Goal: Information Seeking & Learning: Learn about a topic

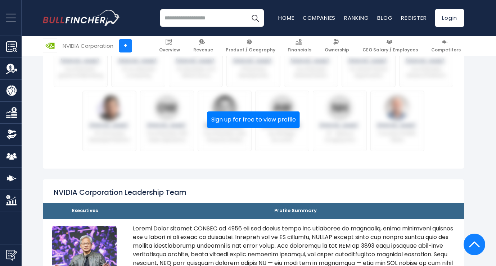
scroll to position [496, 0]
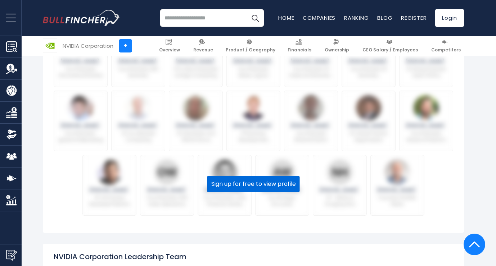
click at [273, 176] on button "Sign up for free to view profile" at bounding box center [253, 184] width 92 height 17
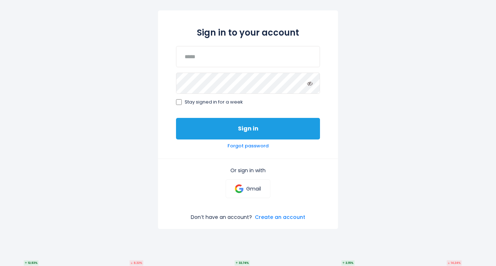
scroll to position [68, 0]
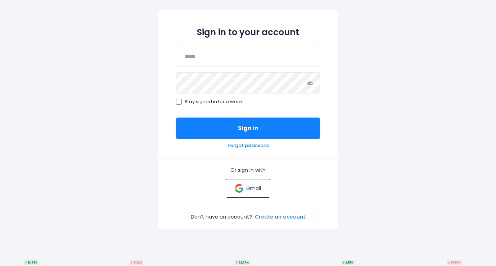
click at [251, 190] on p "Gmail" at bounding box center [253, 188] width 15 height 6
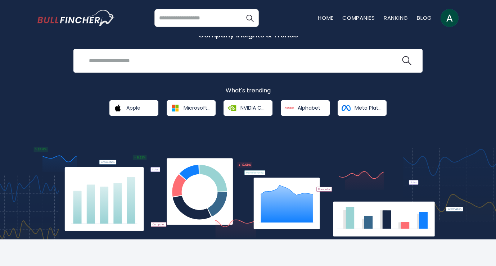
scroll to position [51, 0]
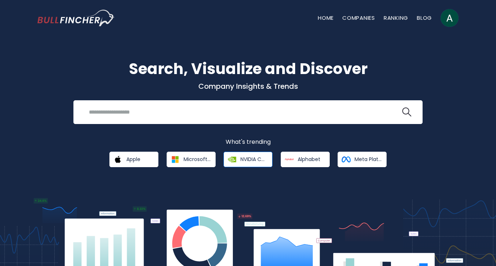
click at [255, 156] on span "NVIDIA Corporation" at bounding box center [253, 159] width 27 height 6
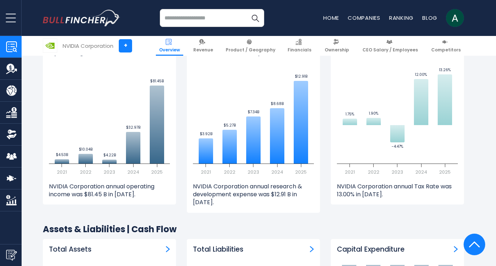
scroll to position [1048, 0]
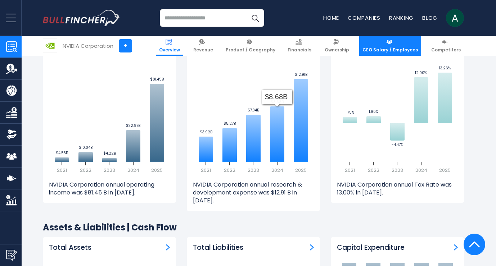
click at [389, 40] on img at bounding box center [389, 42] width 6 height 6
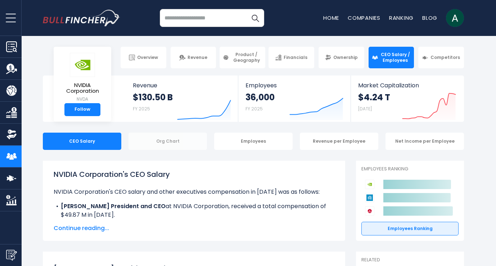
click at [176, 138] on div "Org Chart" at bounding box center [167, 141] width 78 height 17
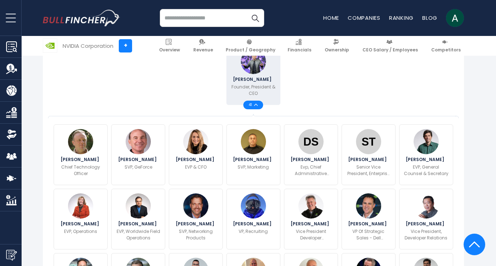
scroll to position [222, 0]
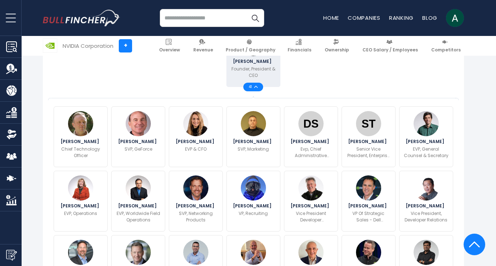
click at [254, 86] on img at bounding box center [256, 87] width 4 height 3
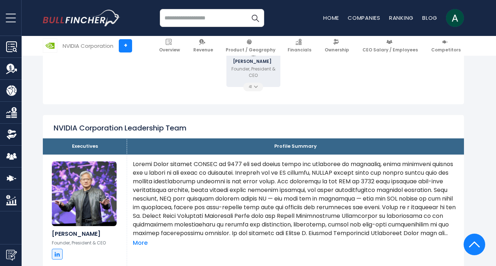
click at [255, 86] on img at bounding box center [256, 87] width 4 height 3
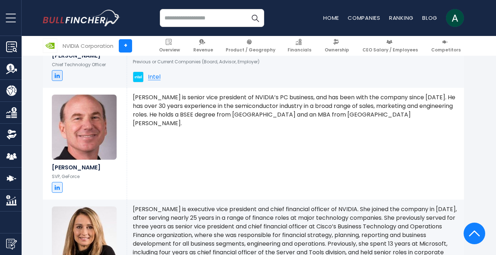
scroll to position [292, 0]
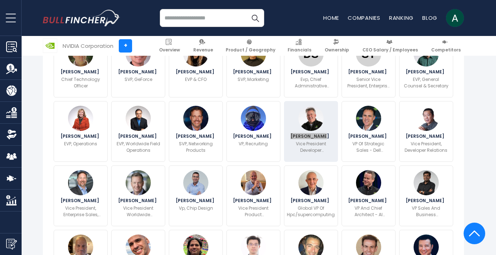
click at [326, 142] on p "Vice President Developer Ecosystems" at bounding box center [311, 147] width 45 height 13
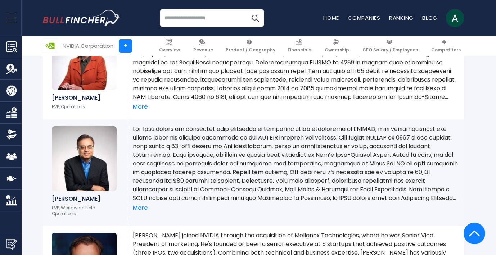
scroll to position [2026, 0]
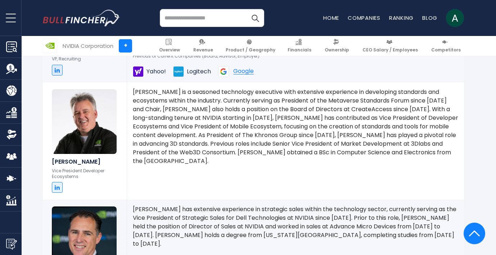
click at [210, 108] on p "[PERSON_NAME] is a seasoned technology executive with extensive experience in d…" at bounding box center [295, 127] width 325 height 78
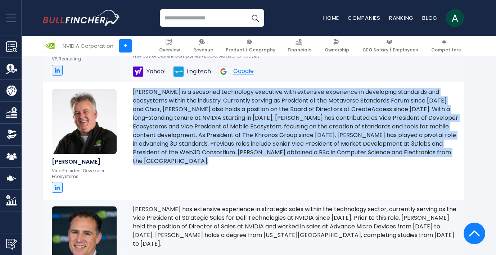
click at [298, 153] on div "Neil Trevett is a seasoned technology executive with extensive experience in de…" at bounding box center [295, 140] width 337 height 117
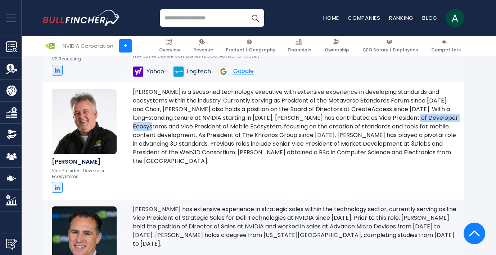
drag, startPoint x: 412, startPoint y: 104, endPoint x: 167, endPoint y: 114, distance: 245.3
click at [167, 114] on p "[PERSON_NAME] is a seasoned technology executive with extensive experience in d…" at bounding box center [295, 127] width 325 height 78
copy p "Developer Ecosystems"
click at [158, 113] on p "[PERSON_NAME] is a seasoned technology executive with extensive experience in d…" at bounding box center [295, 127] width 325 height 78
click at [245, 106] on p "[PERSON_NAME] is a seasoned technology executive with extensive experience in d…" at bounding box center [295, 127] width 325 height 78
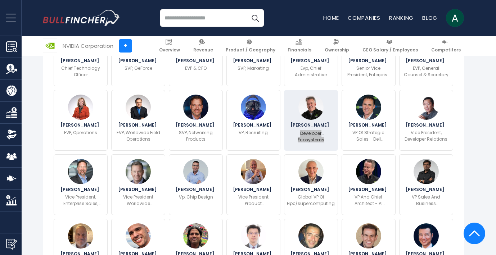
scroll to position [2059, 0]
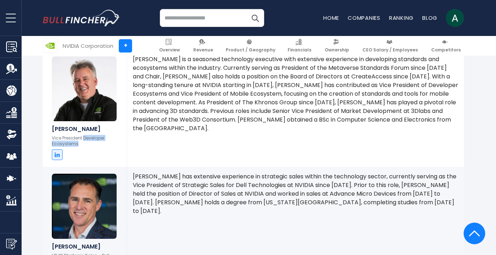
click at [259, 133] on div "Neil Trevett is a seasoned technology executive with extensive experience in de…" at bounding box center [295, 108] width 337 height 117
click at [364, 104] on p "[PERSON_NAME] is a seasoned technology executive with extensive experience in d…" at bounding box center [295, 94] width 325 height 78
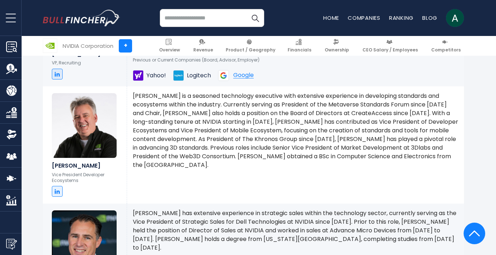
scroll to position [2022, 0]
click at [261, 123] on p "[PERSON_NAME] is a seasoned technology executive with extensive experience in d…" at bounding box center [295, 131] width 325 height 78
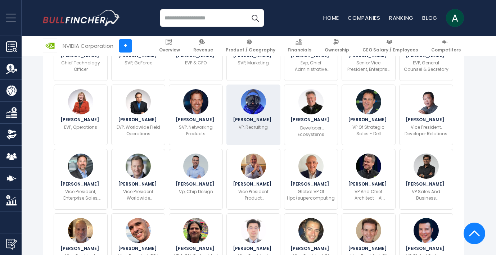
scroll to position [310, 0]
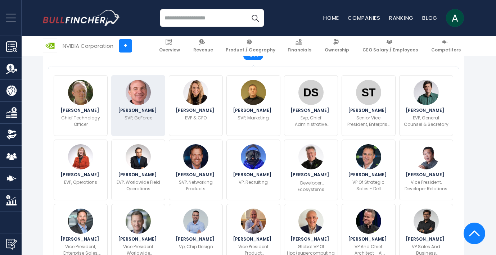
click at [150, 88] on img at bounding box center [138, 92] width 25 height 25
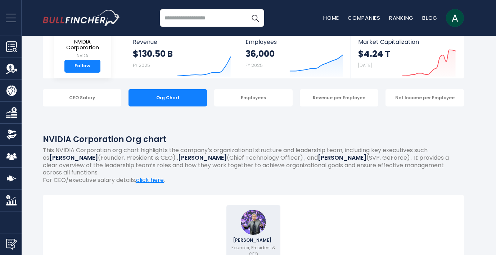
scroll to position [43, 0]
click at [249, 100] on div "Employees" at bounding box center [253, 98] width 78 height 17
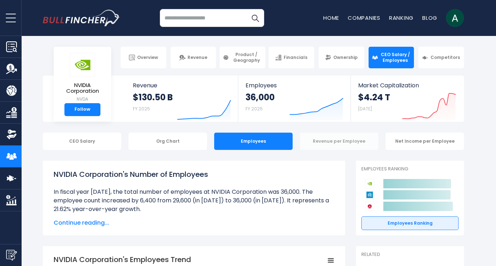
click at [338, 144] on div "Revenue per Employee" at bounding box center [339, 141] width 78 height 17
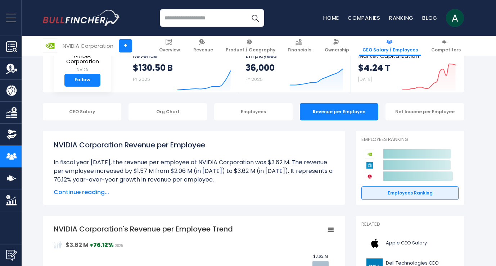
scroll to position [55, 0]
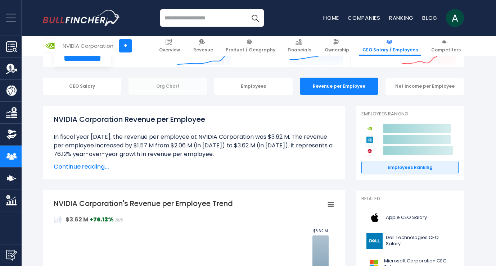
click at [184, 92] on div "Org Chart" at bounding box center [167, 86] width 78 height 17
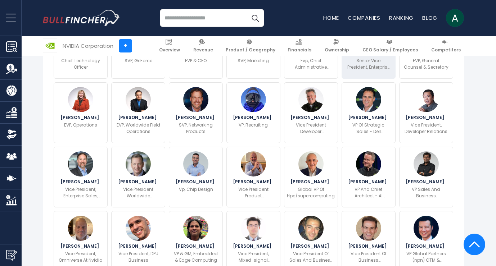
scroll to position [312, 0]
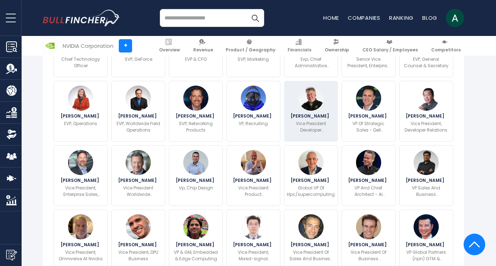
click at [300, 121] on p "Vice President Developer Ecosystems" at bounding box center [311, 127] width 45 height 13
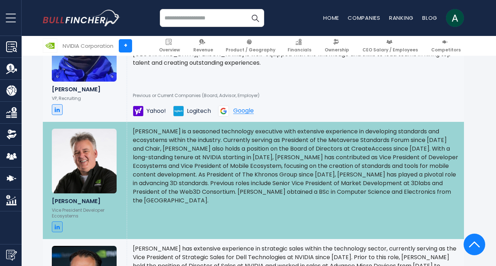
scroll to position [2020, 0]
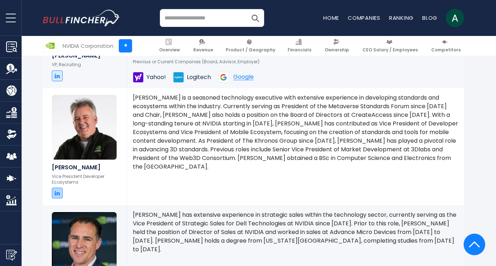
click at [57, 190] on icon at bounding box center [57, 193] width 5 height 6
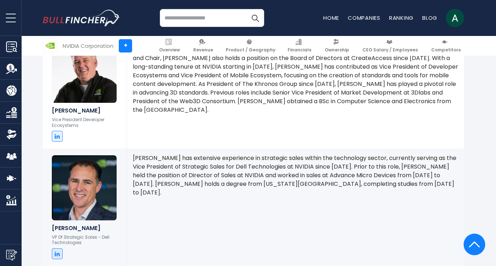
scroll to position [2099, 0]
